Goal: Contribute content: Contribute content

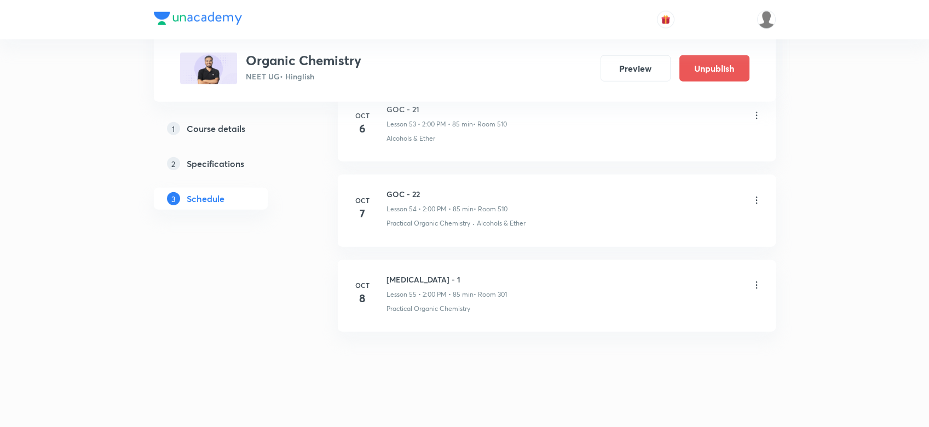
scroll to position [5182, 0]
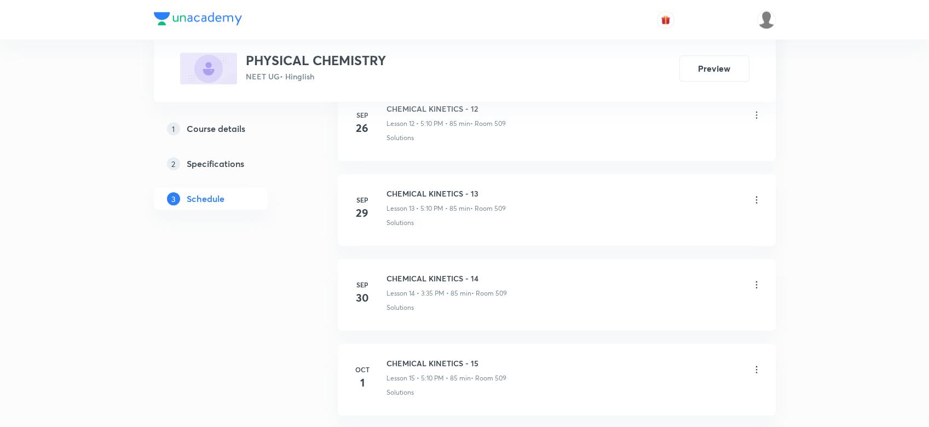
scroll to position [1976, 0]
click at [228, 131] on h5 "Course details" at bounding box center [216, 128] width 59 height 13
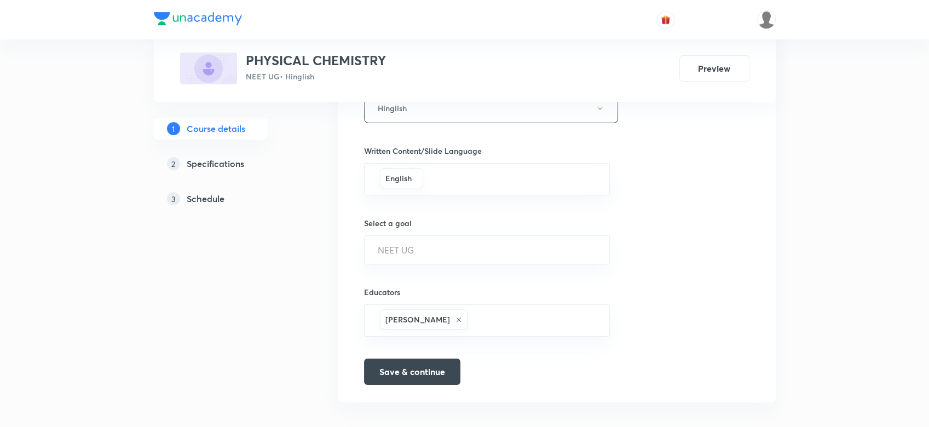
scroll to position [655, 0]
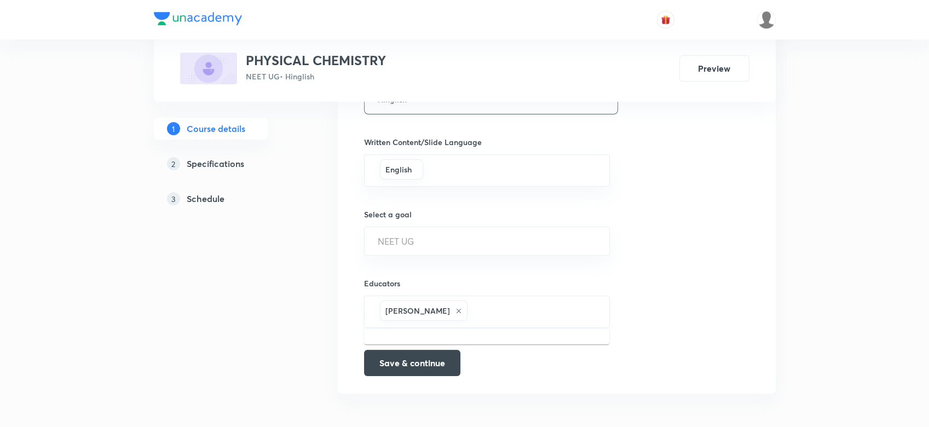
click at [490, 309] on input "text" at bounding box center [533, 312] width 126 height 20
click at [483, 309] on input "text" at bounding box center [533, 312] width 126 height 20
paste input "loki-373"
type input "loki-373"
click at [449, 340] on div "[PERSON_NAME](Loki-373)" at bounding box center [437, 347] width 129 height 21
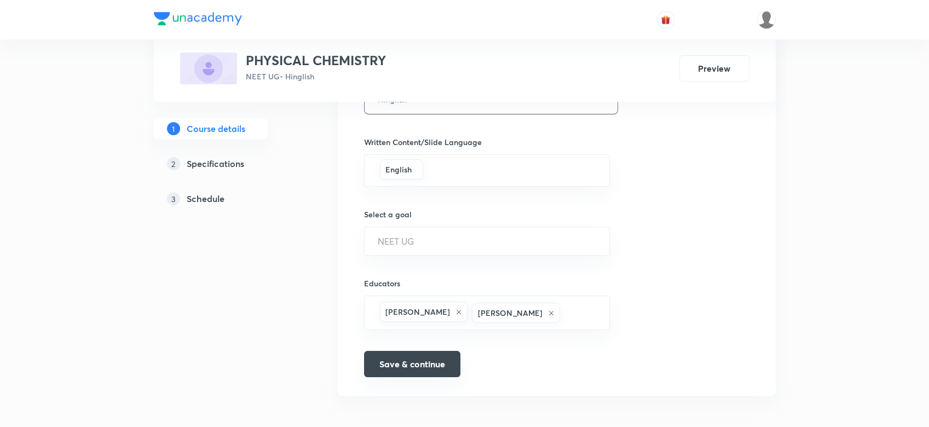
click at [409, 370] on button "Save & continue" at bounding box center [412, 364] width 96 height 26
click at [193, 208] on link "3 Schedule" at bounding box center [228, 199] width 149 height 22
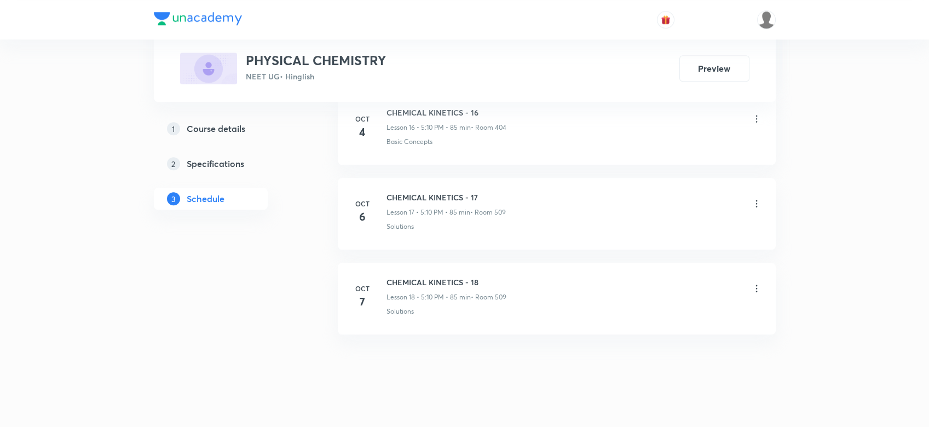
scroll to position [2045, 0]
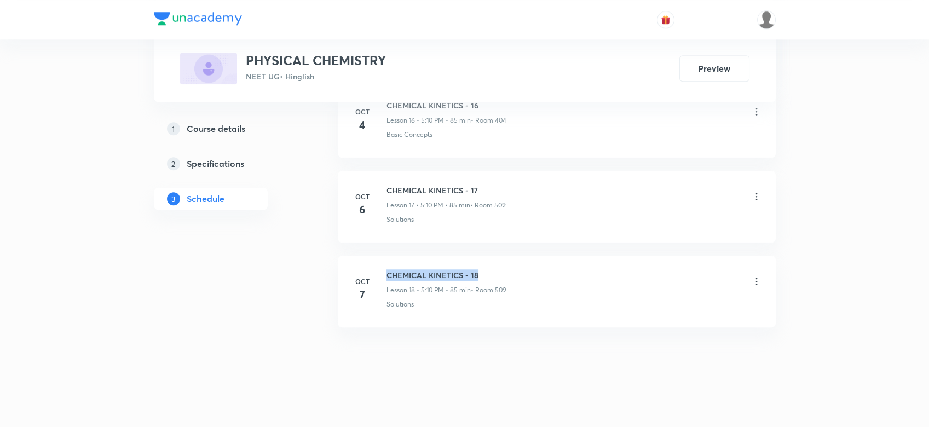
drag, startPoint x: 381, startPoint y: 257, endPoint x: 494, endPoint y: 269, distance: 113.4
click at [494, 269] on li "[DATE] CHEMICAL KINETICS - 18 Lesson 18 • 5:10 PM • 85 min • Room 509 Solutions" at bounding box center [557, 292] width 438 height 72
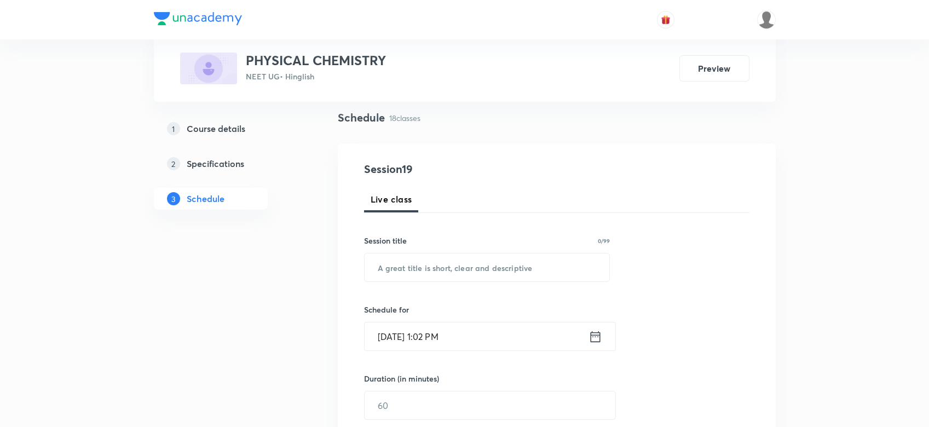
scroll to position [211, 0]
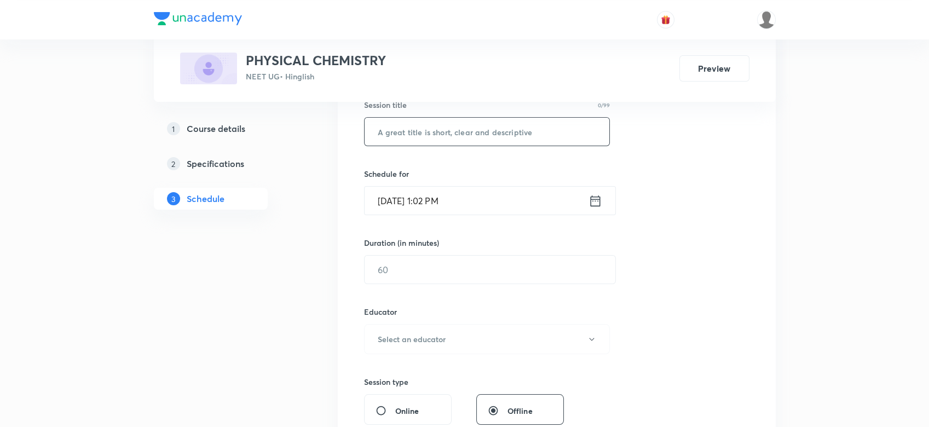
click at [407, 144] on input "text" at bounding box center [487, 132] width 245 height 28
paste input "REDOX REACTIONS"
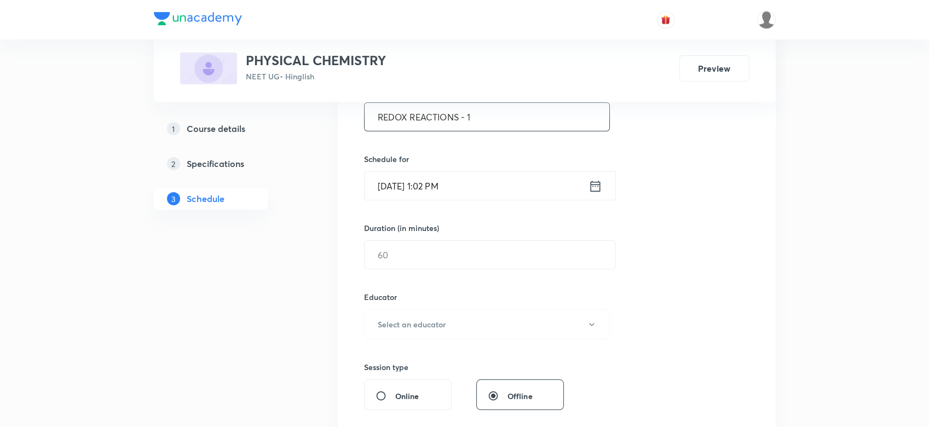
scroll to position [224, 0]
type input "REDOX REACTIONS - 1"
click at [598, 185] on icon at bounding box center [596, 188] width 14 height 15
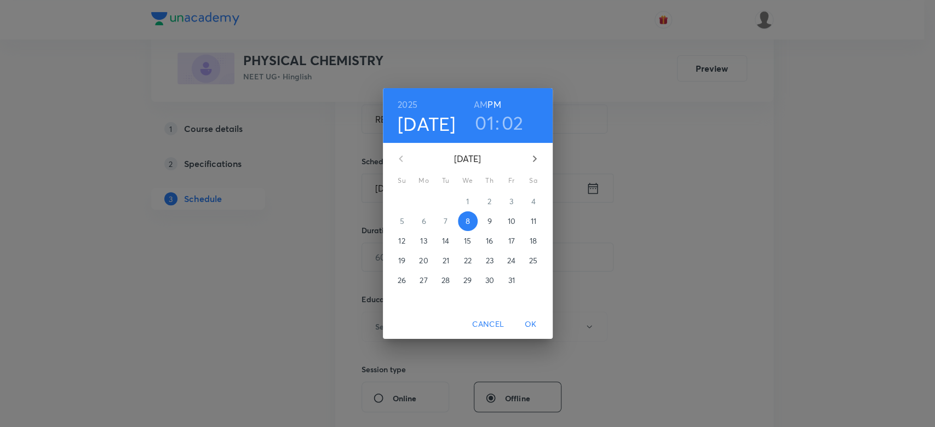
click at [482, 124] on h3 "01" at bounding box center [484, 122] width 19 height 23
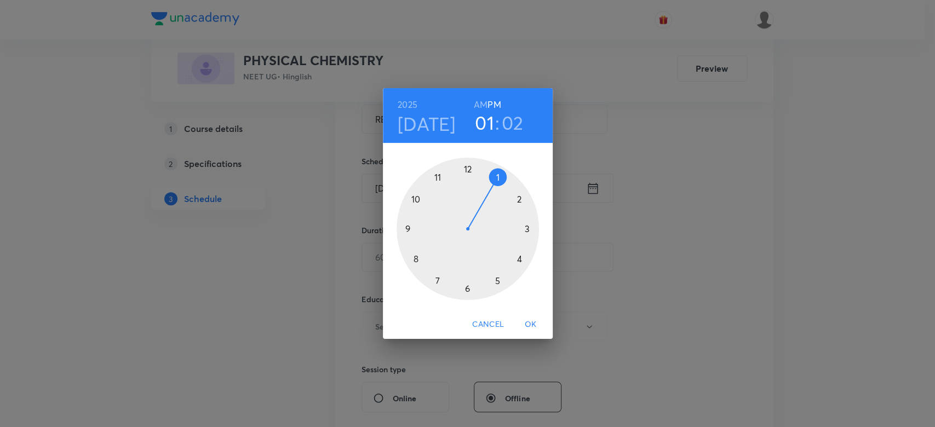
click at [496, 277] on div at bounding box center [467, 229] width 142 height 142
click at [517, 199] on div at bounding box center [467, 229] width 142 height 142
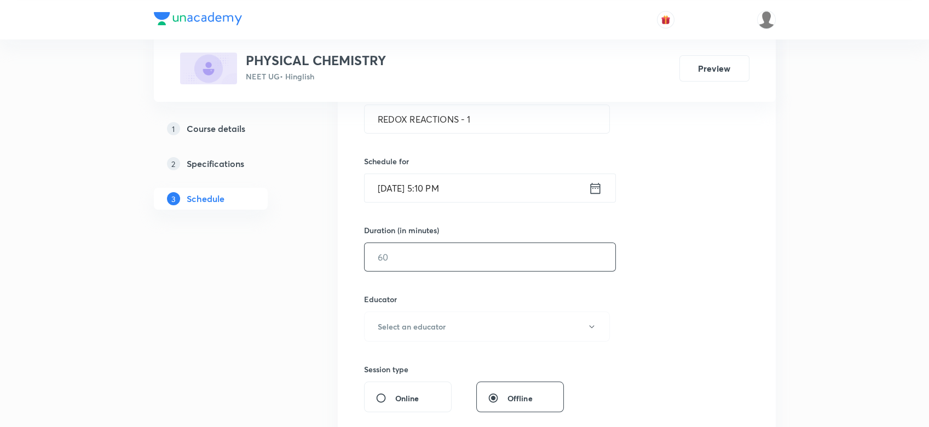
click at [407, 262] on input "text" at bounding box center [490, 257] width 251 height 28
type input "1"
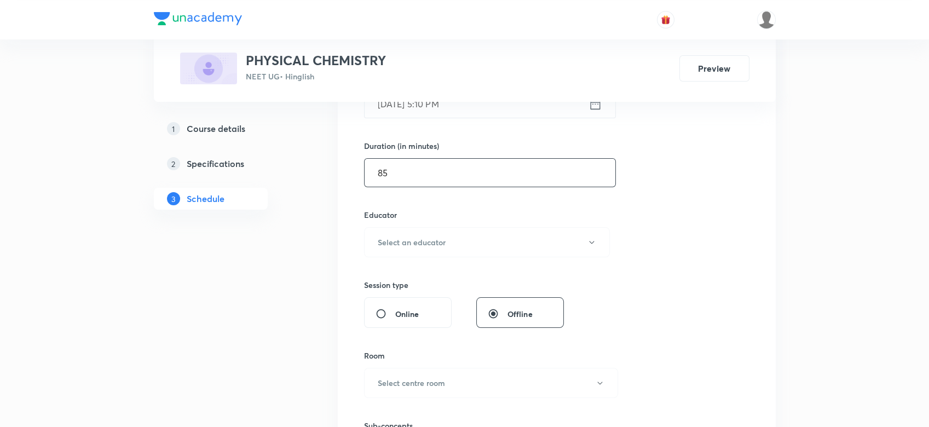
scroll to position [312, 0]
type input "85"
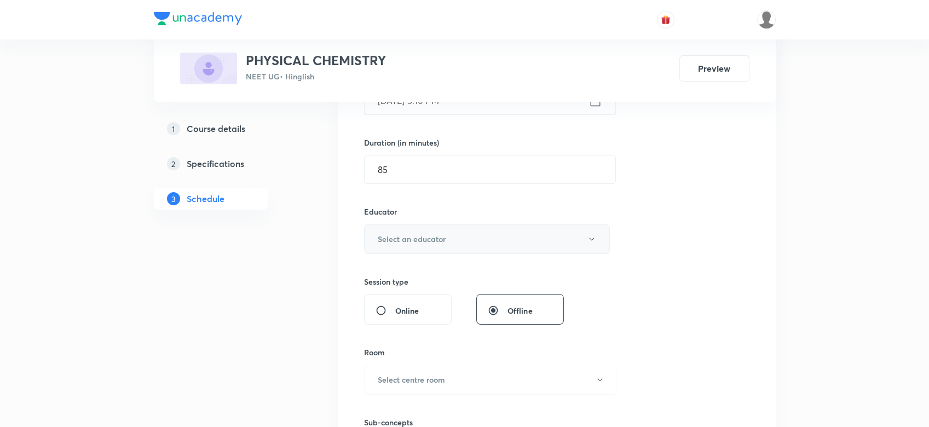
click at [402, 245] on button "Select an educator" at bounding box center [487, 239] width 246 height 30
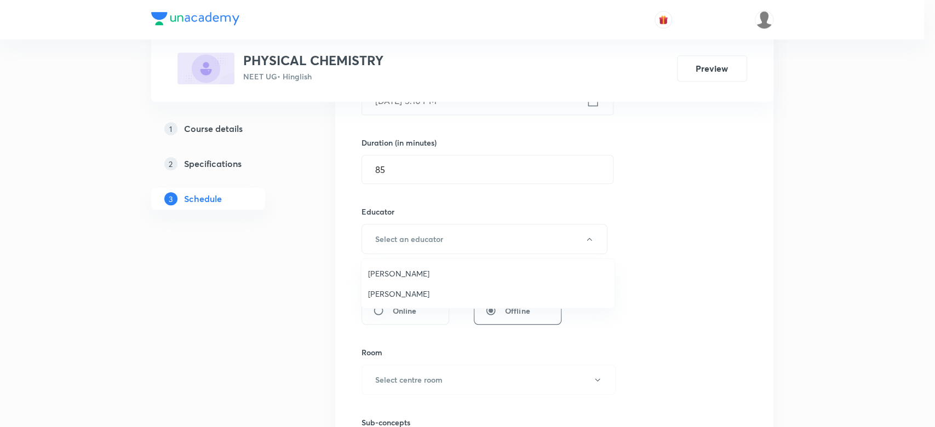
click at [391, 293] on span "[PERSON_NAME]" at bounding box center [488, 293] width 240 height 11
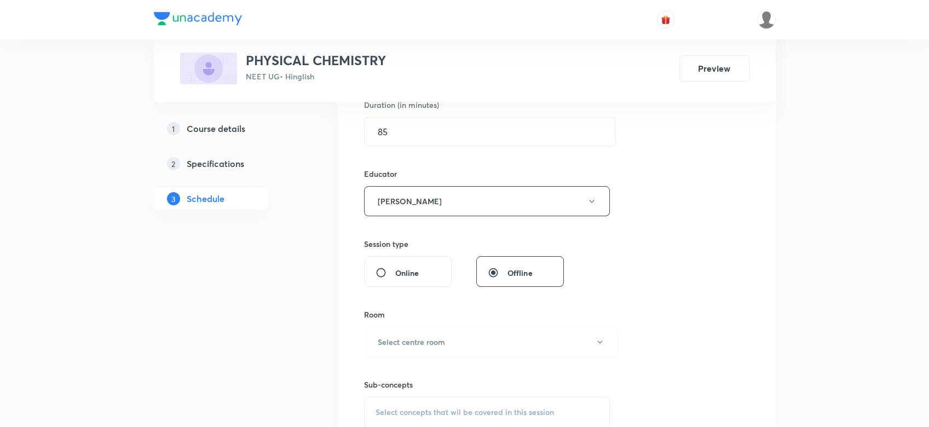
scroll to position [482, 0]
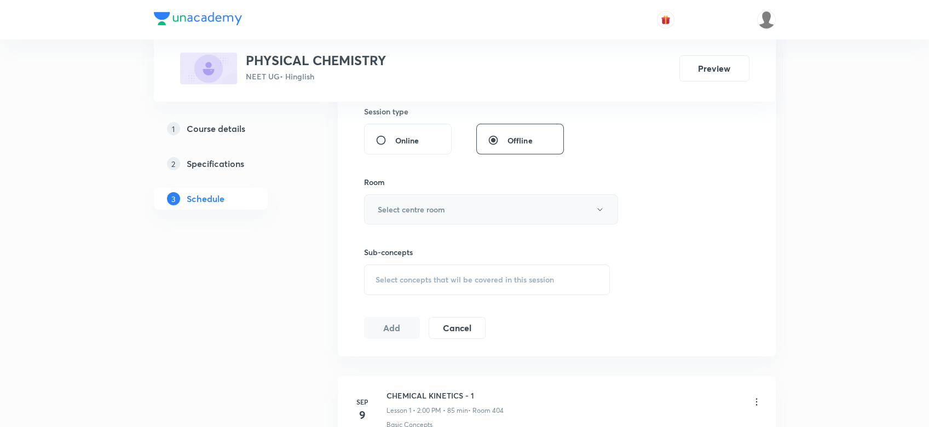
drag, startPoint x: 400, startPoint y: 189, endPoint x: 396, endPoint y: 208, distance: 19.5
click at [396, 208] on div "Room Select centre room" at bounding box center [487, 200] width 246 height 48
click at [396, 208] on h6 "Select centre room" at bounding box center [411, 209] width 67 height 11
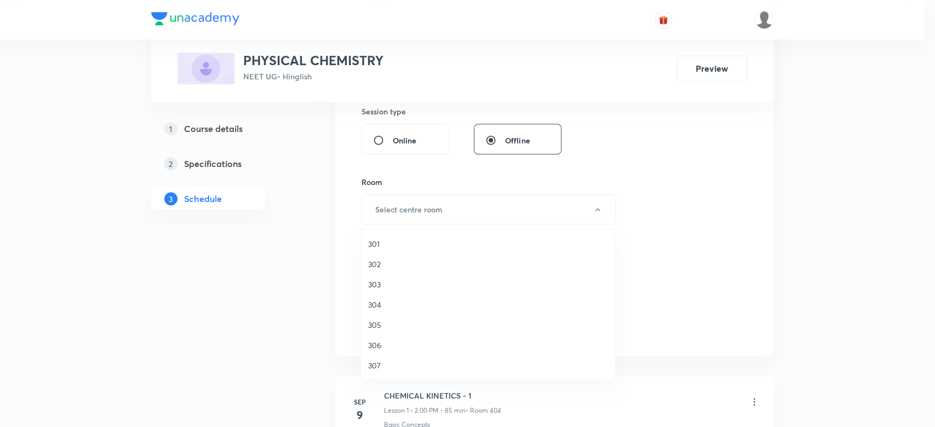
click at [373, 240] on span "301" at bounding box center [488, 243] width 240 height 11
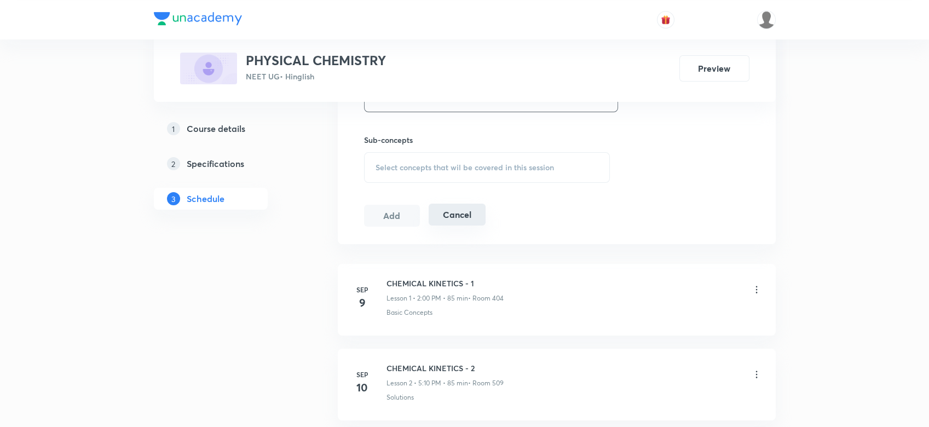
scroll to position [596, 0]
click at [413, 166] on span "Select concepts that wil be covered in this session" at bounding box center [465, 166] width 179 height 9
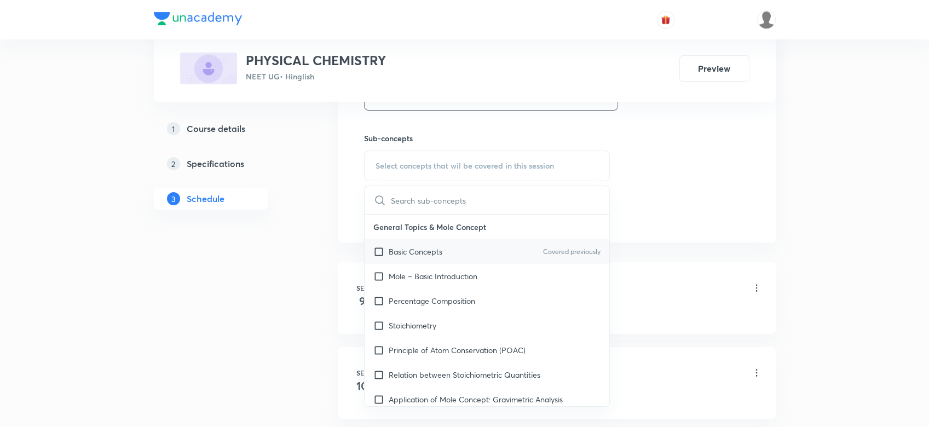
click at [405, 246] on p "Basic Concepts" at bounding box center [416, 251] width 54 height 11
checkbox input "true"
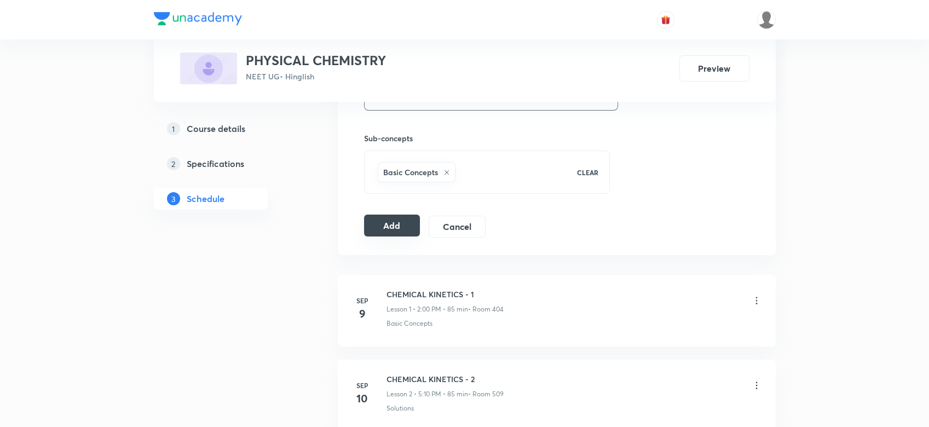
click at [385, 226] on button "Add" at bounding box center [392, 226] width 56 height 22
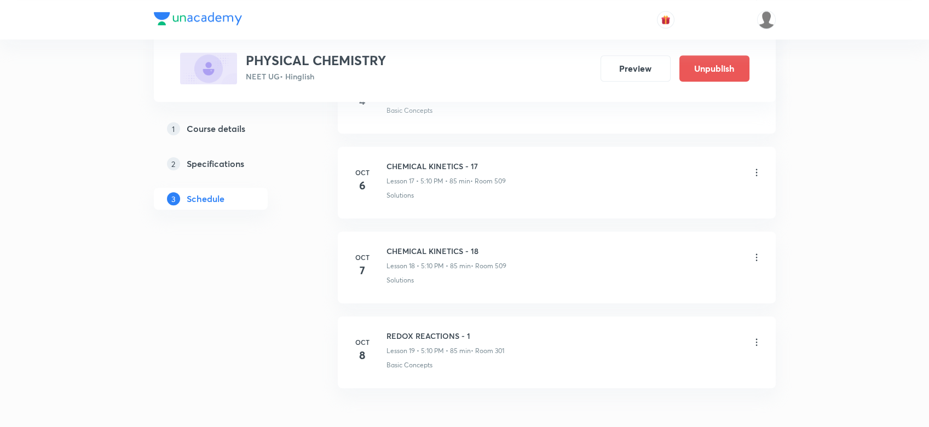
scroll to position [1557, 0]
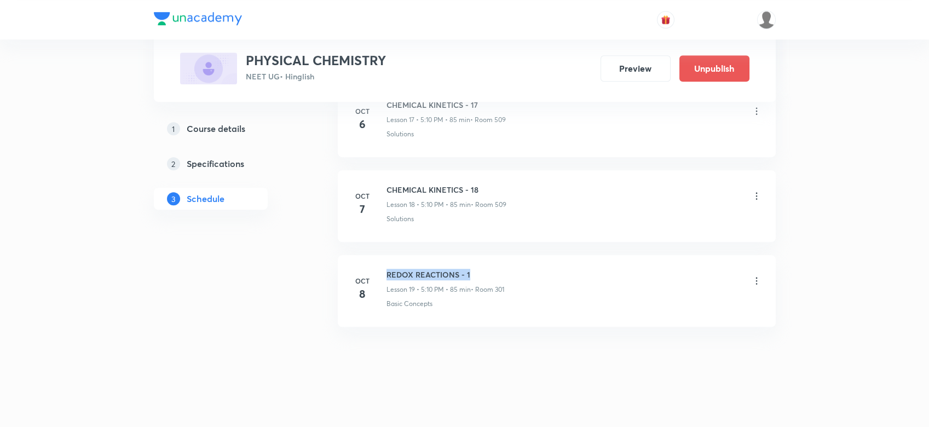
drag, startPoint x: 385, startPoint y: 262, endPoint x: 482, endPoint y: 258, distance: 96.4
click at [482, 258] on li "[DATE] REDOX REACTIONS - 1 Lesson 19 • 5:10 PM • 85 min • Room 301 Basic Concep…" at bounding box center [557, 291] width 438 height 72
copy h6 "REDOX REACTIONS - 1"
